Goal: Book appointment/travel/reservation

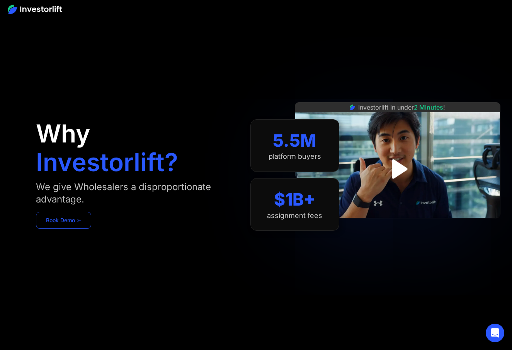
click at [56, 221] on link "Book Demo ➢" at bounding box center [63, 220] width 55 height 17
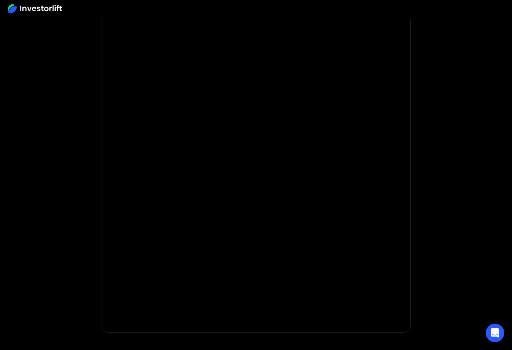
scroll to position [25, 0]
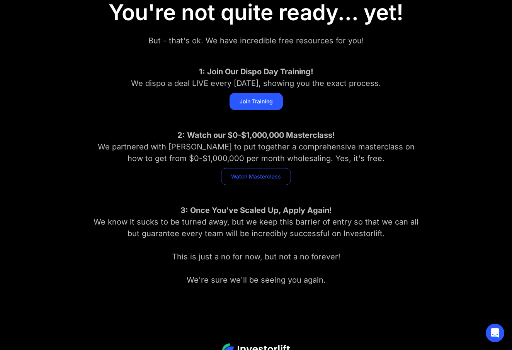
scroll to position [109, 0]
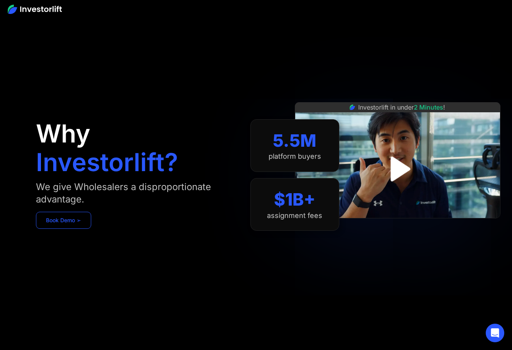
click at [82, 218] on link "Book Demo ➢" at bounding box center [63, 220] width 55 height 17
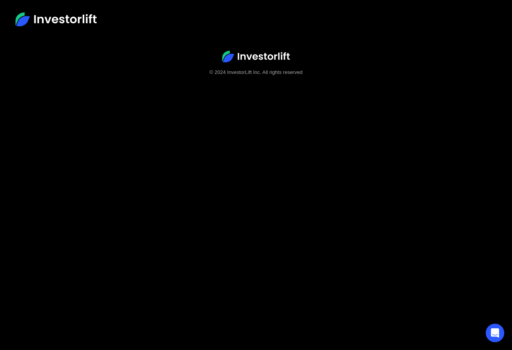
scroll to position [48, 0]
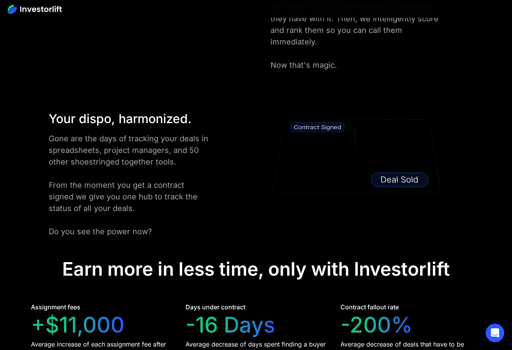
scroll to position [1402, 0]
